Goal: Transaction & Acquisition: Purchase product/service

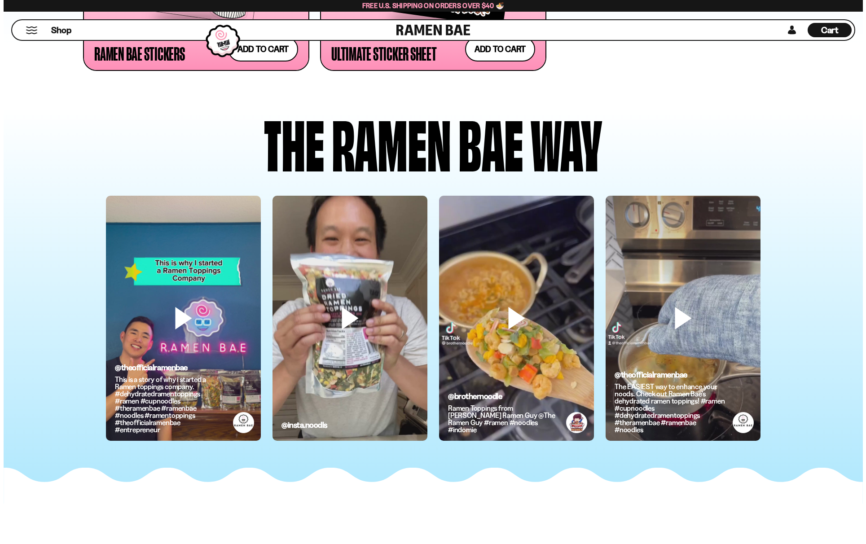
scroll to position [2291, 0]
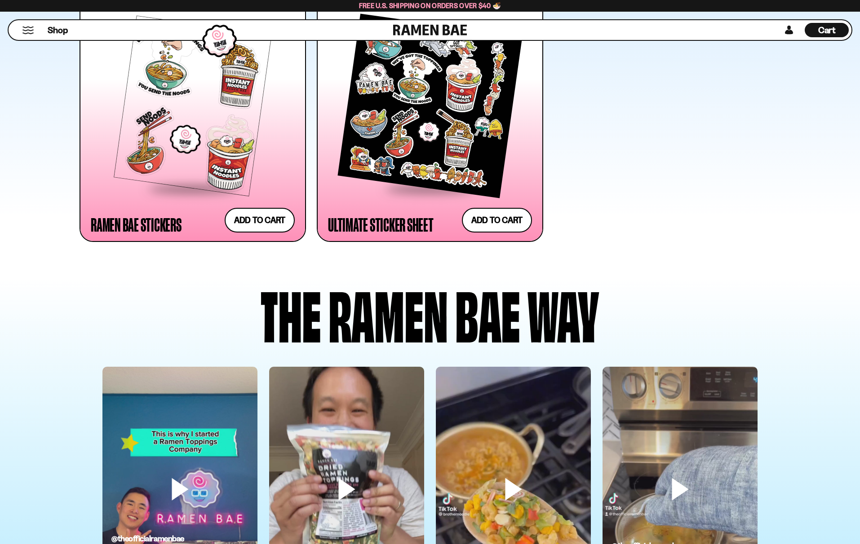
click at [30, 33] on button "Mobile Menu Trigger" at bounding box center [28, 31] width 12 height 8
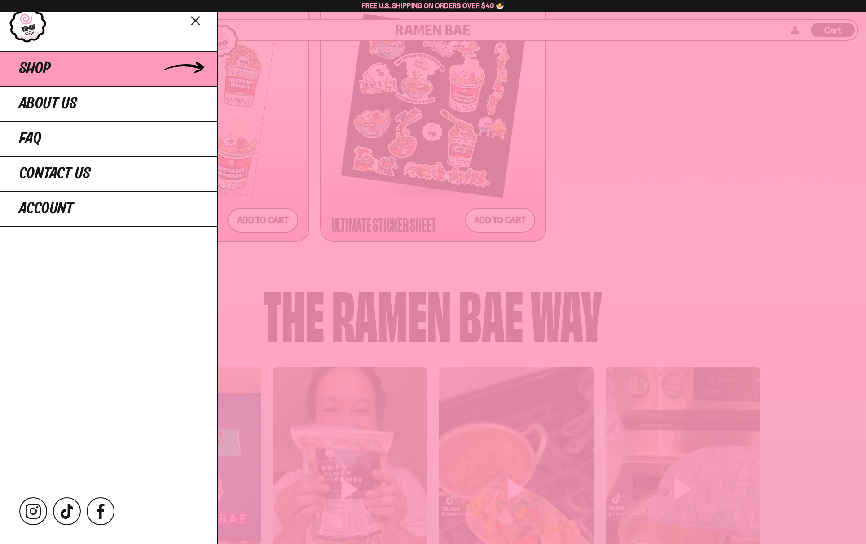
click at [62, 70] on link "Shop" at bounding box center [108, 68] width 217 height 35
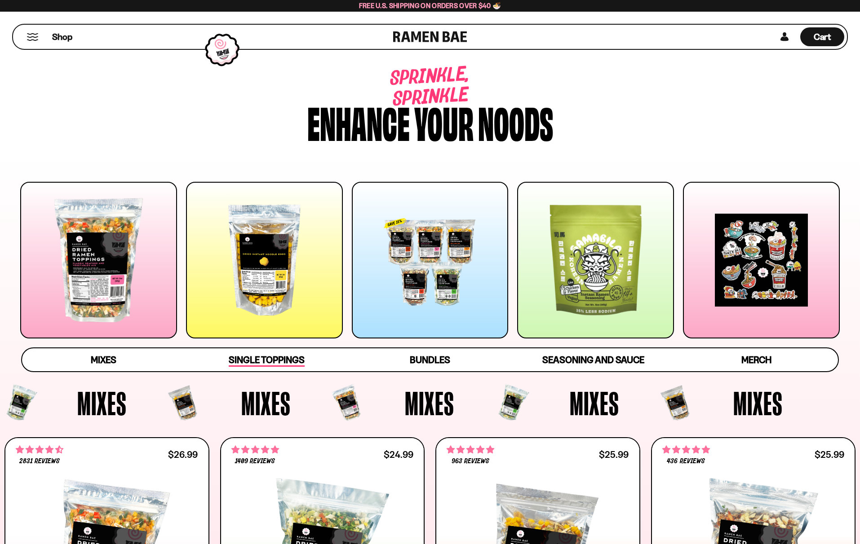
click at [285, 359] on span "Single Toppings" at bounding box center [267, 360] width 76 height 13
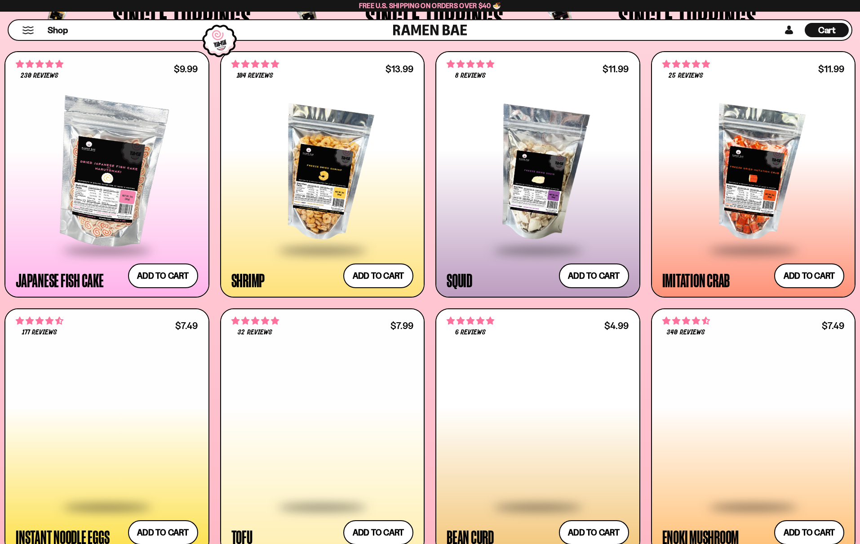
scroll to position [1006, 0]
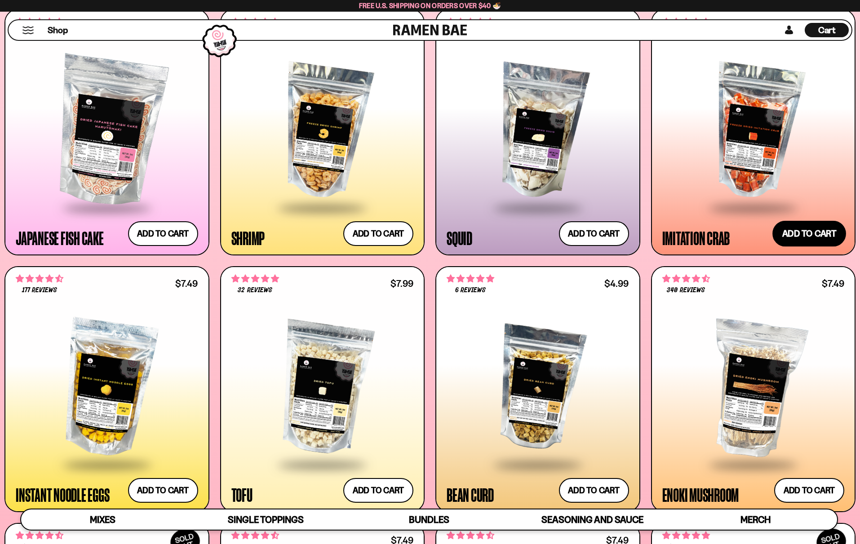
click at [824, 240] on button "Add to cart Add ― Regular price $11.99 Regular price Sale price $11.99 Unit pri…" at bounding box center [809, 234] width 74 height 26
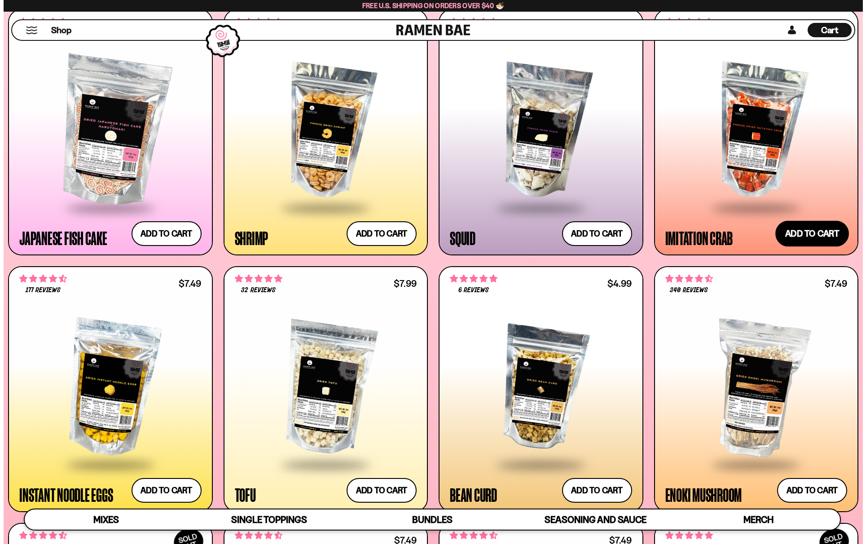
scroll to position [1011, 0]
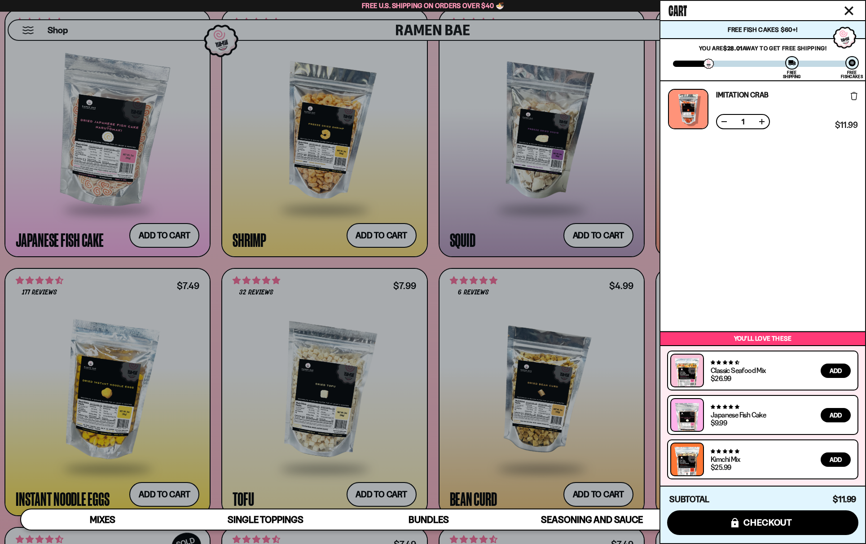
click at [568, 264] on div at bounding box center [433, 272] width 866 height 544
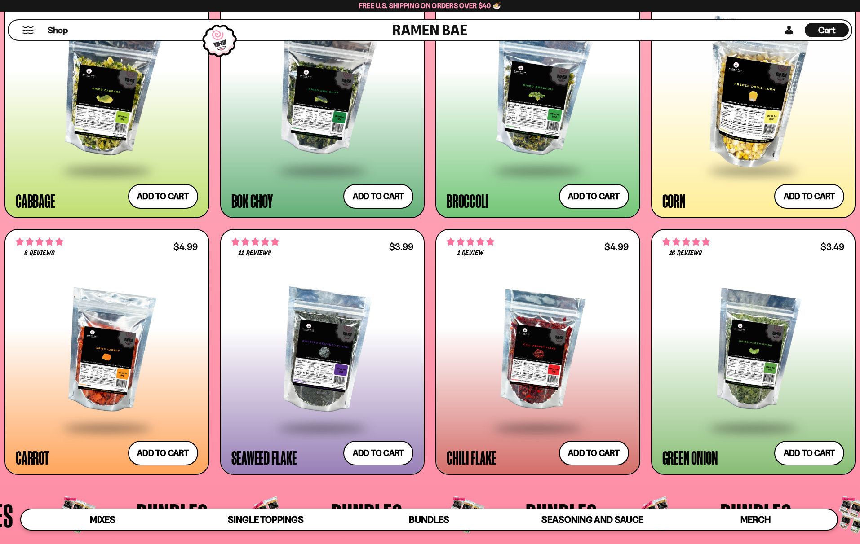
scroll to position [1814, 0]
click at [159, 457] on button "Add to cart Add ― Regular price $4.99 Regular price Sale price $4.99 Unit price…" at bounding box center [163, 453] width 74 height 26
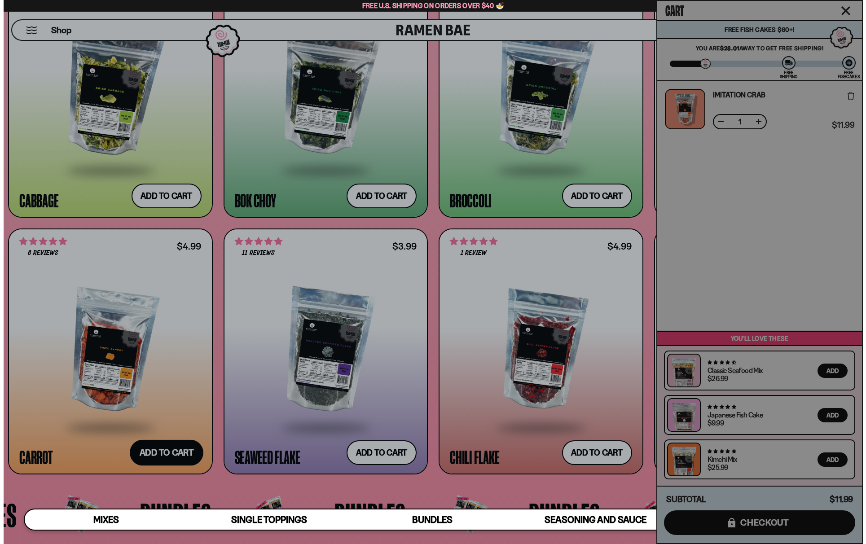
scroll to position [1826, 0]
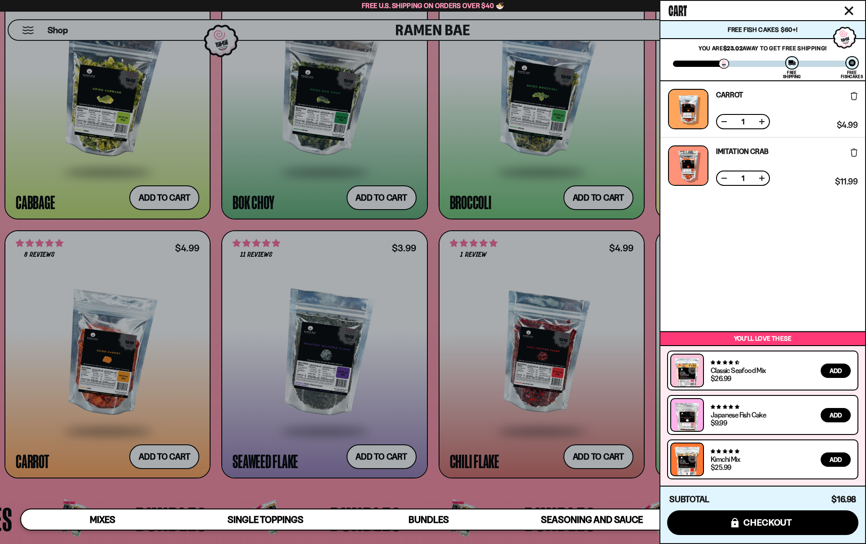
click at [413, 404] on div at bounding box center [433, 272] width 866 height 544
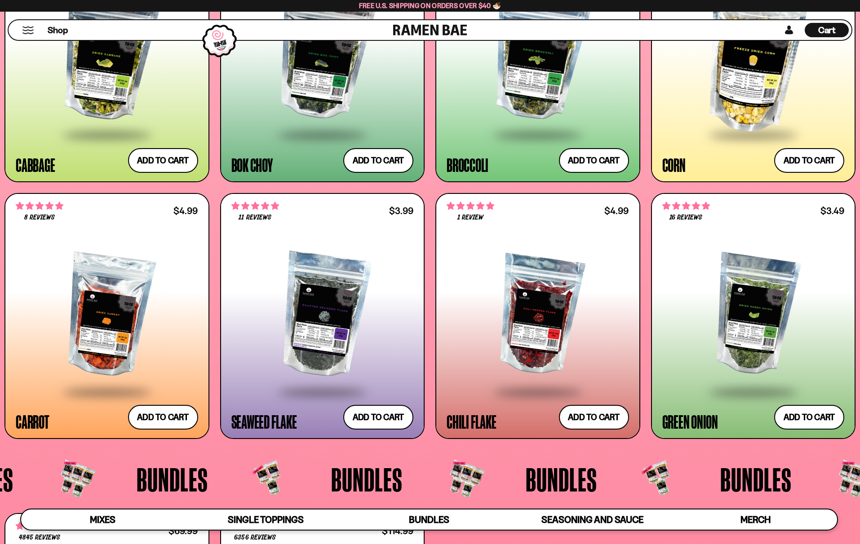
scroll to position [1904, 0]
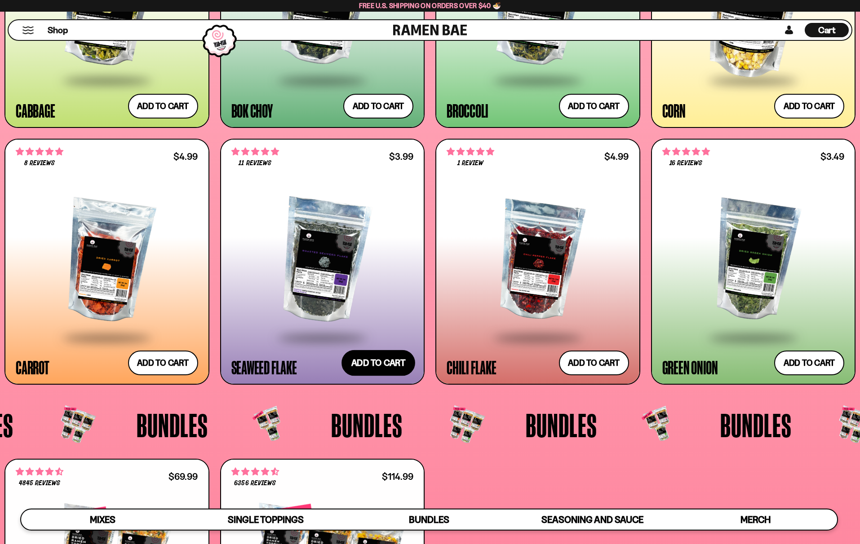
click at [389, 359] on button "Add to cart Add ― Regular price $3.99 Regular price Sale price $3.99 Unit price…" at bounding box center [378, 363] width 74 height 26
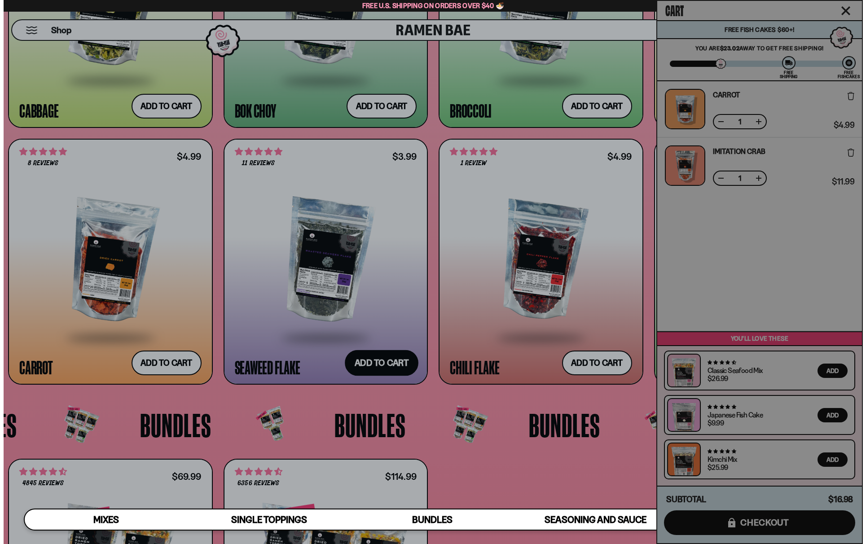
scroll to position [1916, 0]
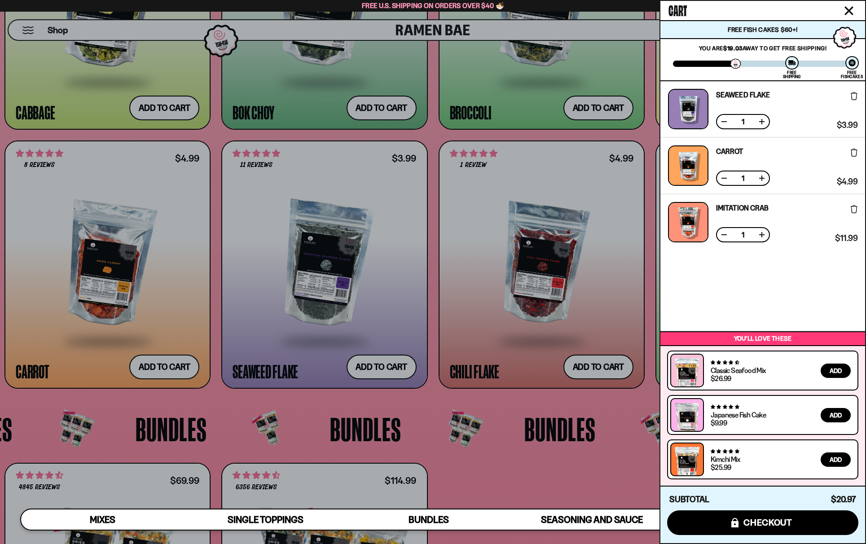
click at [491, 410] on div at bounding box center [433, 272] width 866 height 544
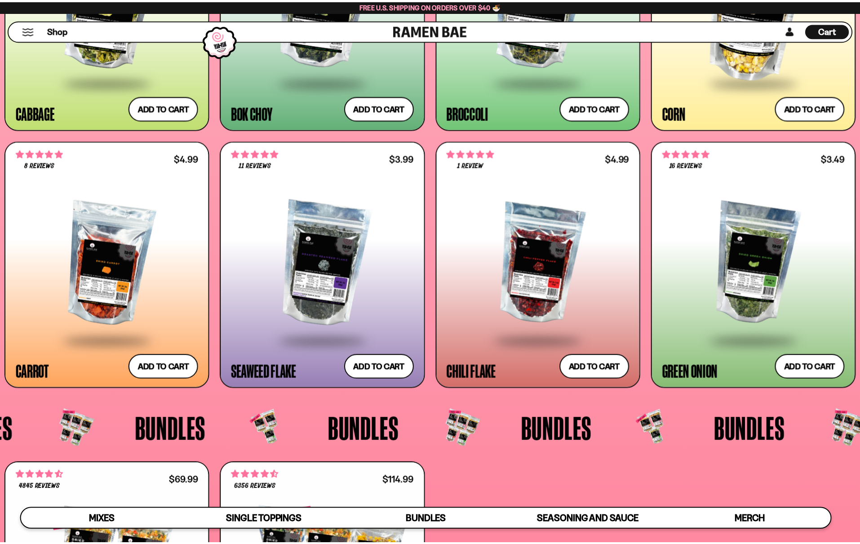
scroll to position [1904, 0]
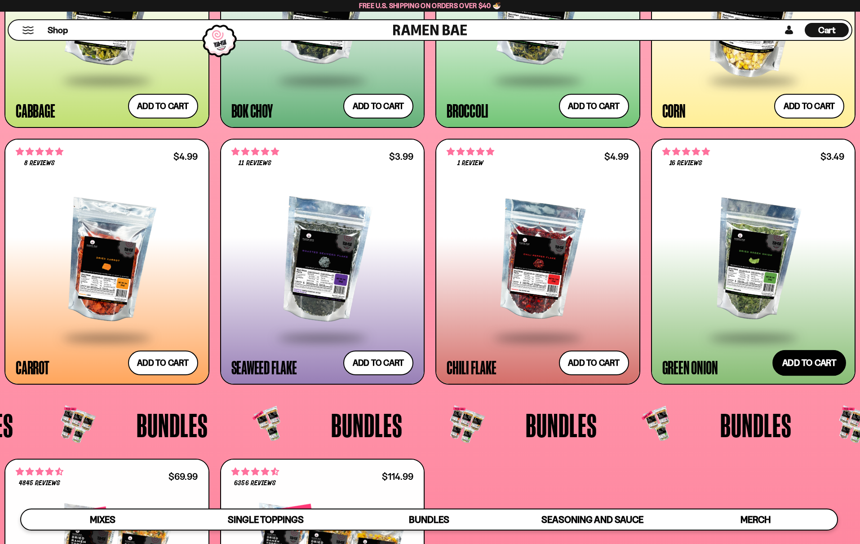
click at [832, 356] on button "Add to cart Add ― Regular price $3.49 Regular price Sale price $3.49 Unit price…" at bounding box center [809, 363] width 74 height 26
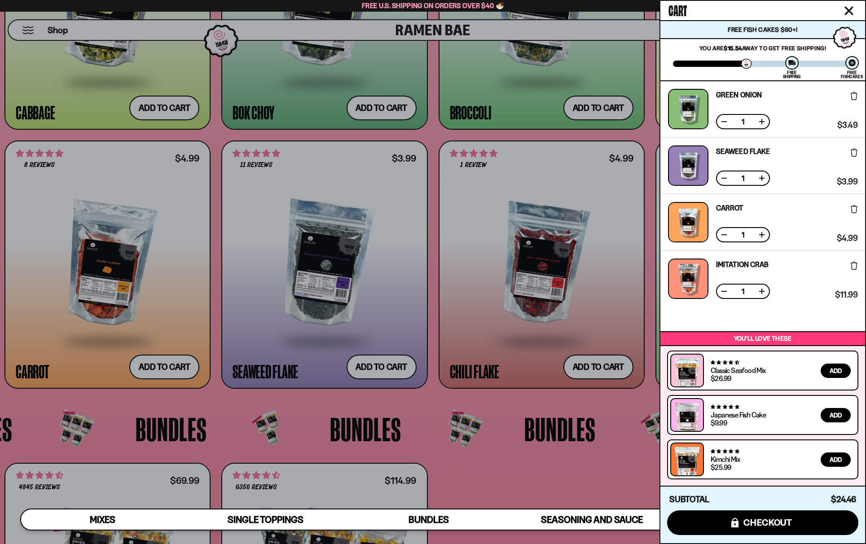
click at [538, 394] on div at bounding box center [433, 272] width 866 height 544
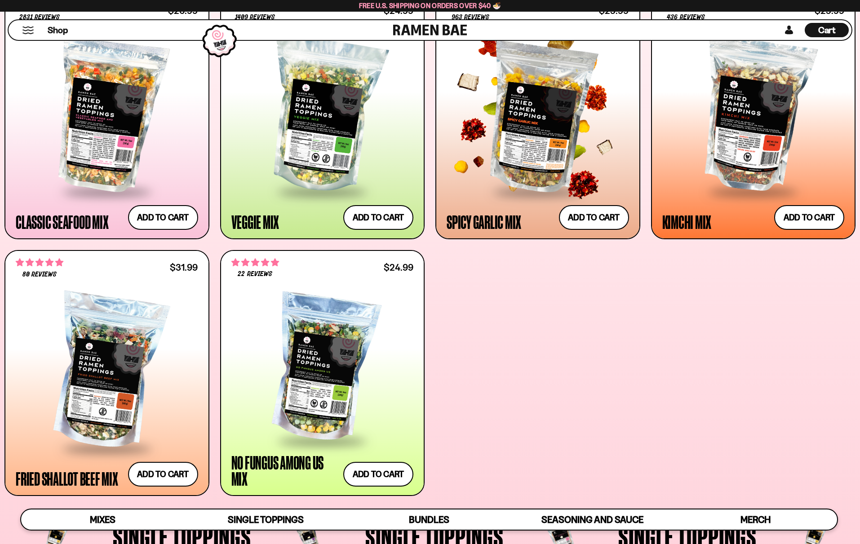
scroll to position [422, 0]
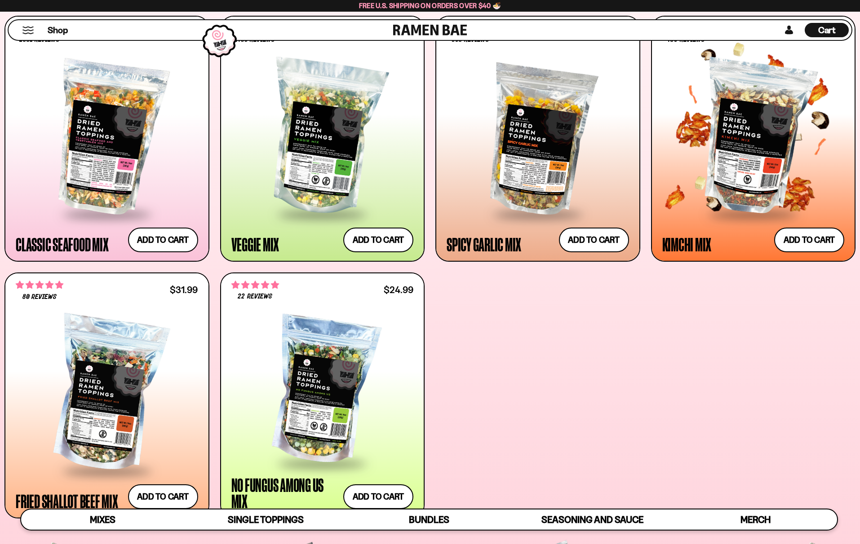
click at [769, 59] on div at bounding box center [751, 132] width 186 height 177
